Goal: Task Accomplishment & Management: Manage account settings

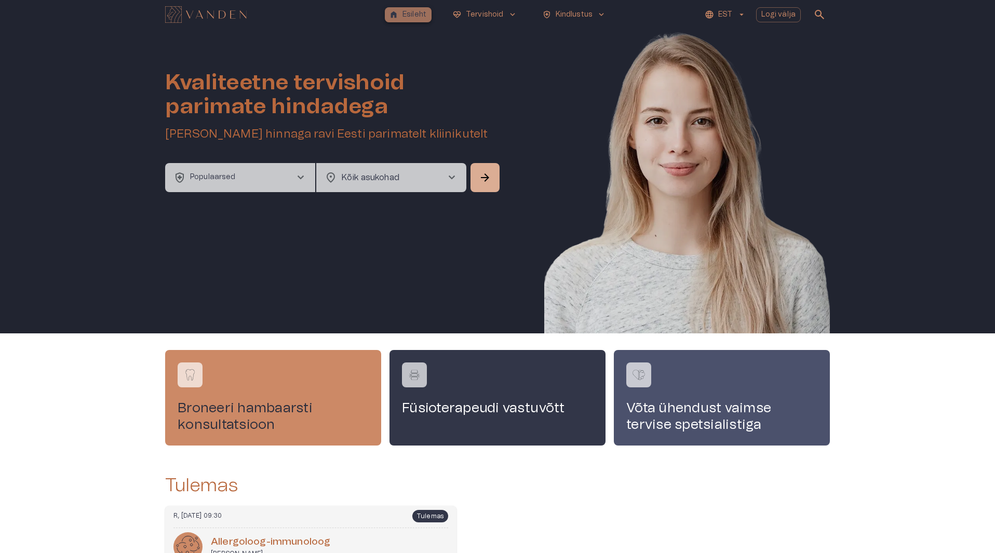
click at [417, 19] on p "Esileht" at bounding box center [415, 14] width 24 height 11
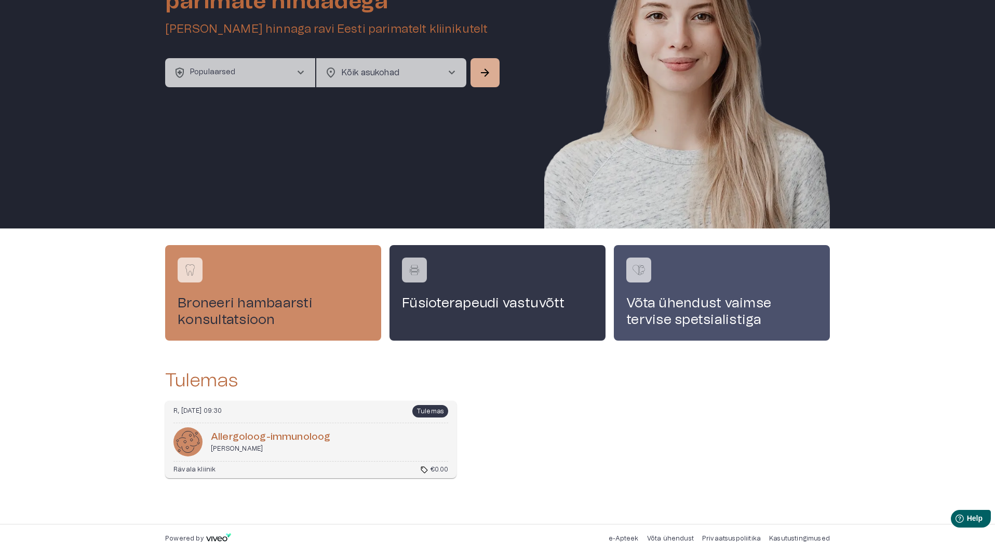
scroll to position [105, 0]
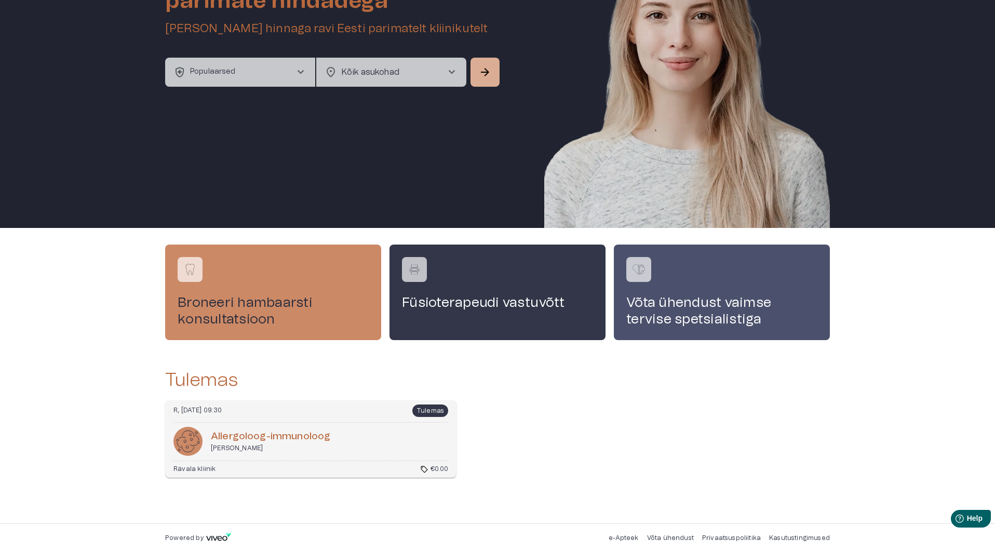
click at [423, 423] on div "R, [DATE] 09:30 Tulemas Al­ler­goloog-im­munoloog [PERSON_NAME] Rävala kliinik …" at bounding box center [310, 439] width 291 height 77
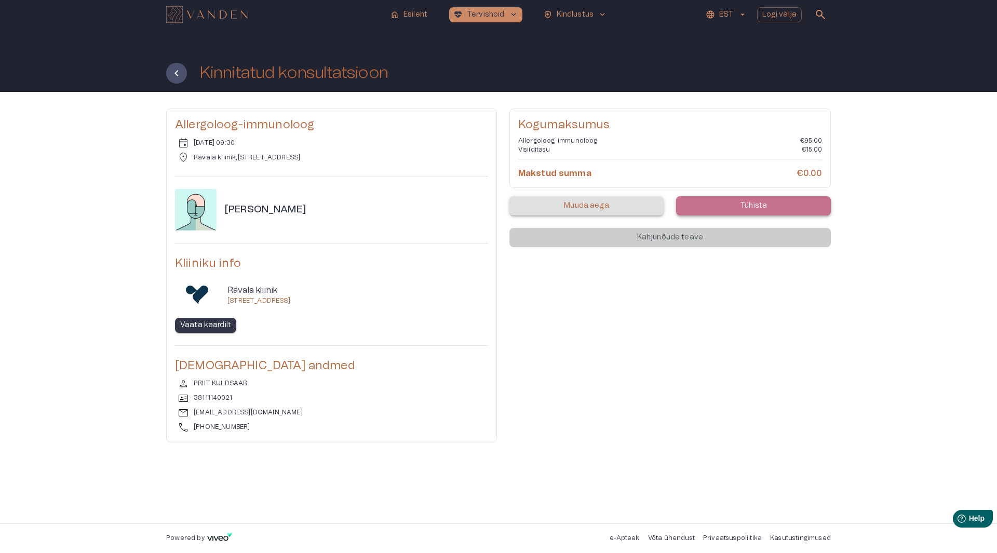
click at [762, 201] on p "Tühista" at bounding box center [753, 206] width 27 height 11
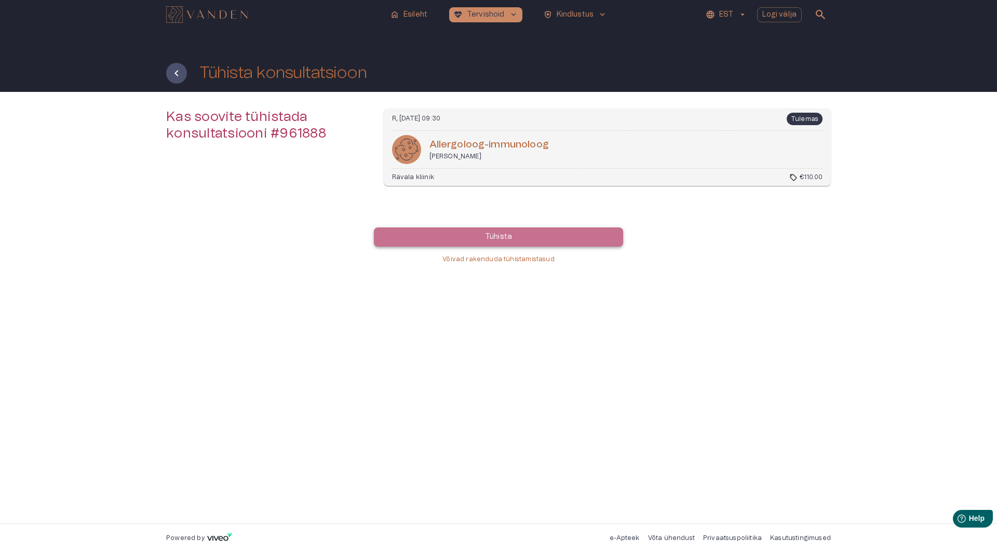
click at [539, 241] on button "Tühista" at bounding box center [498, 237] width 249 height 19
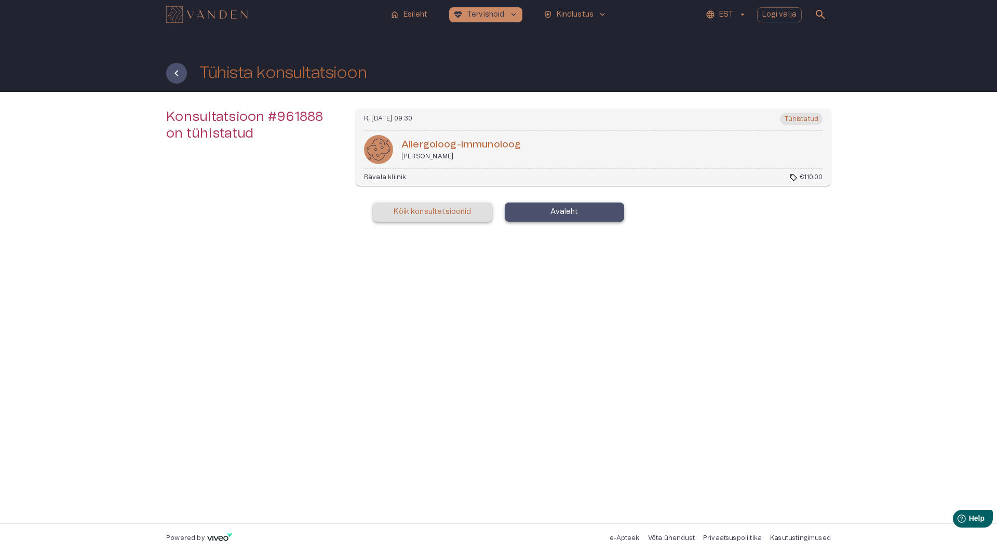
click at [554, 214] on p "Avaleht" at bounding box center [565, 212] width 28 height 11
